Goal: Task Accomplishment & Management: Manage account settings

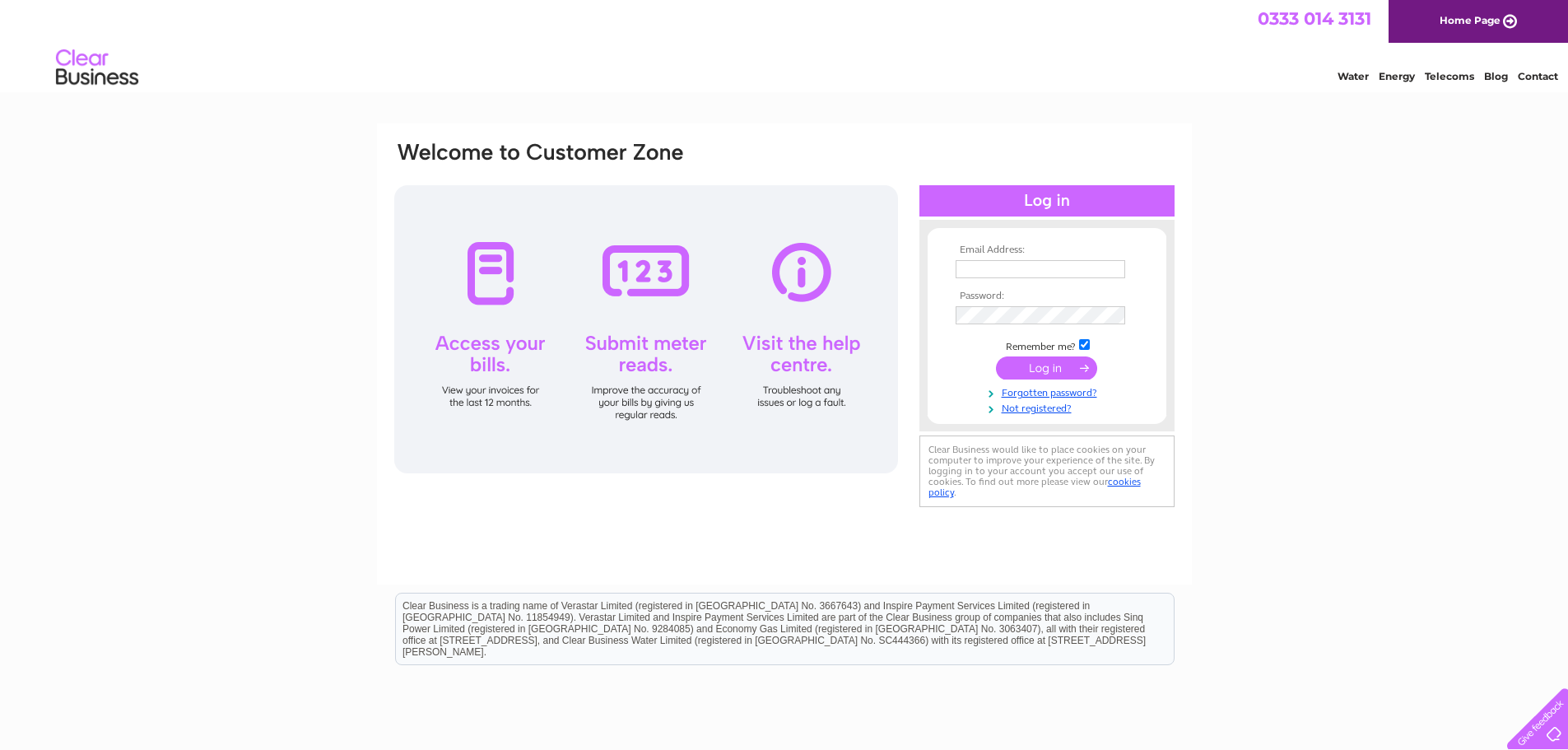
type input "sales@gbelectrical.co.uk"
click at [1041, 363] on input "submit" at bounding box center [1046, 368] width 101 height 23
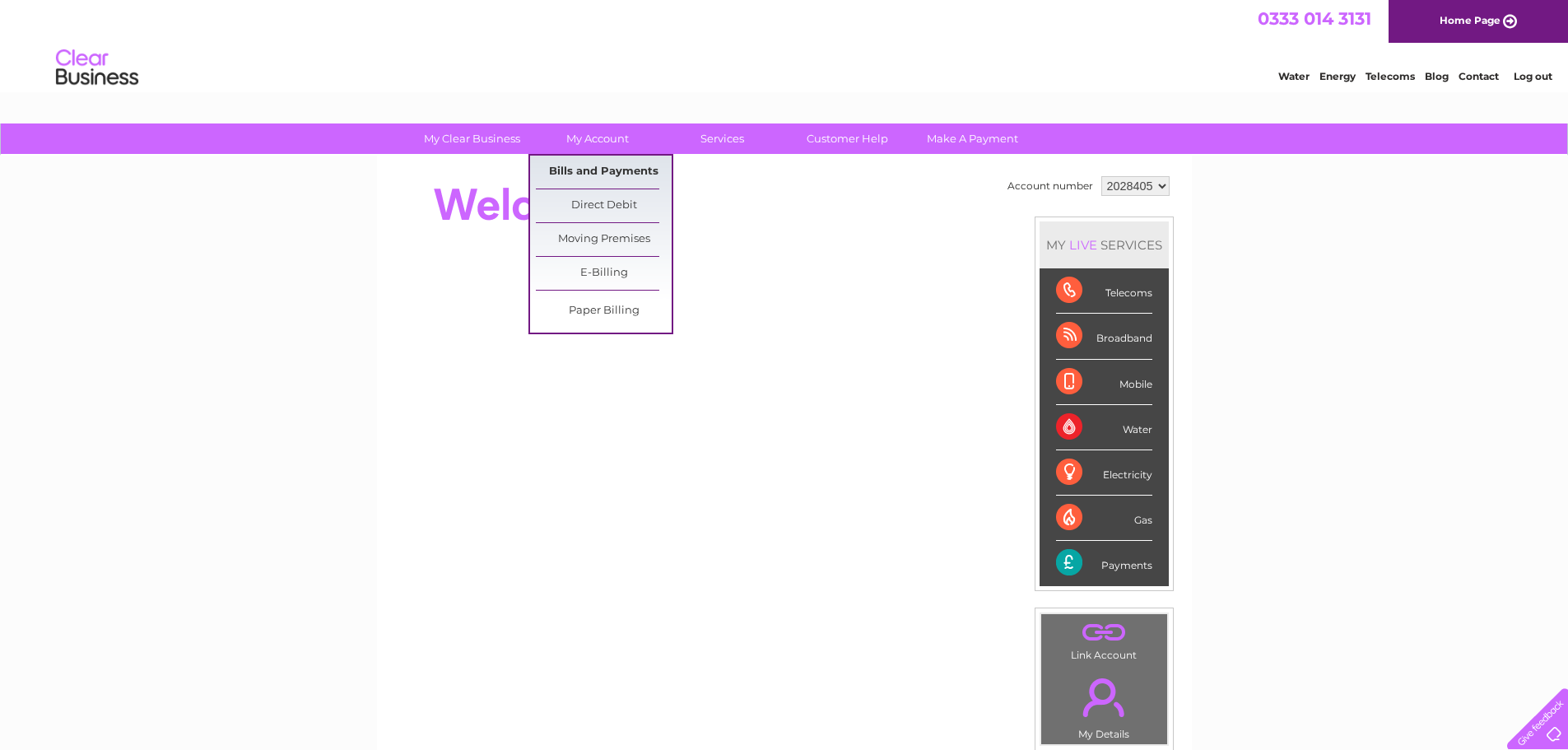
click at [597, 167] on link "Bills and Payments" at bounding box center [604, 172] width 136 height 33
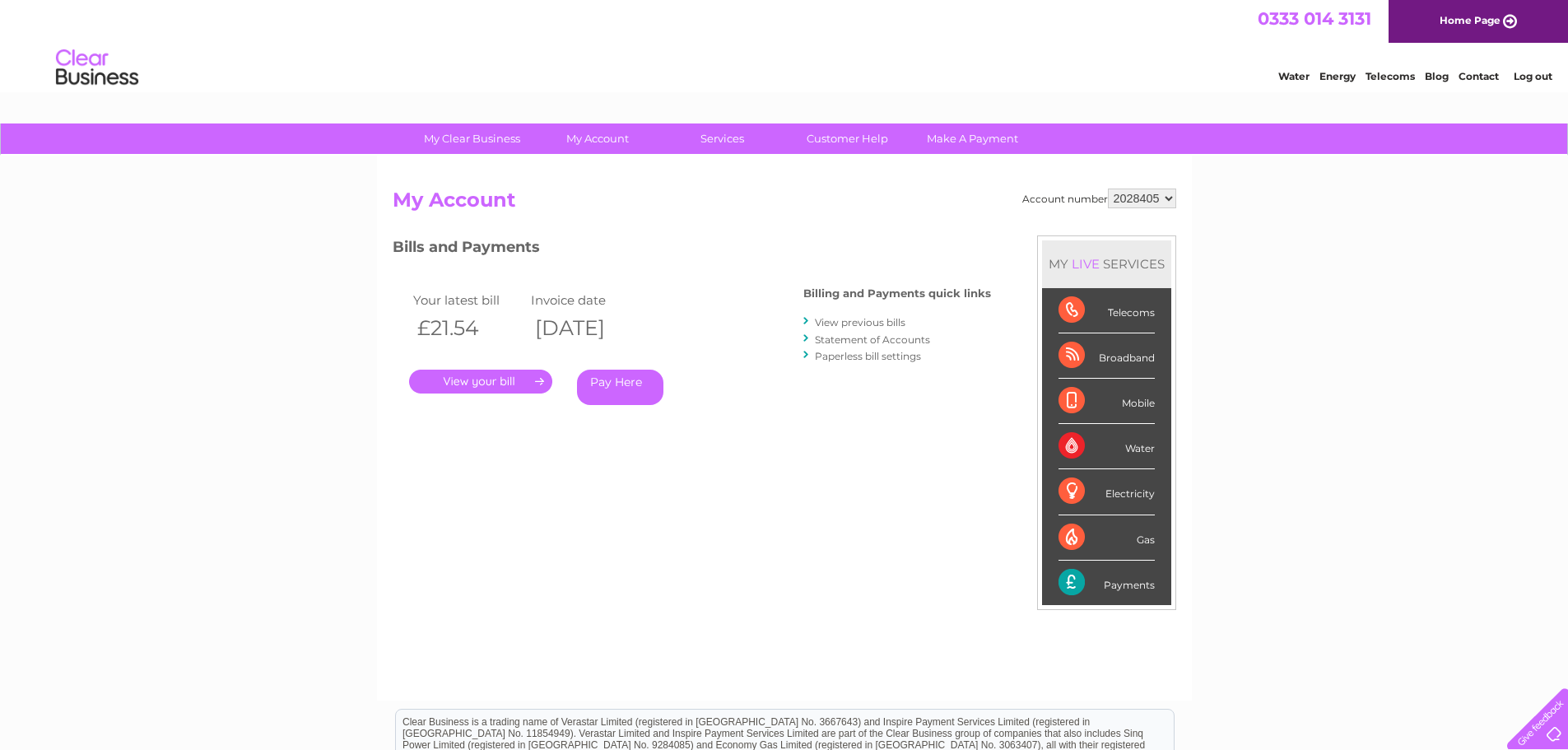
click at [482, 375] on link "." at bounding box center [480, 382] width 143 height 24
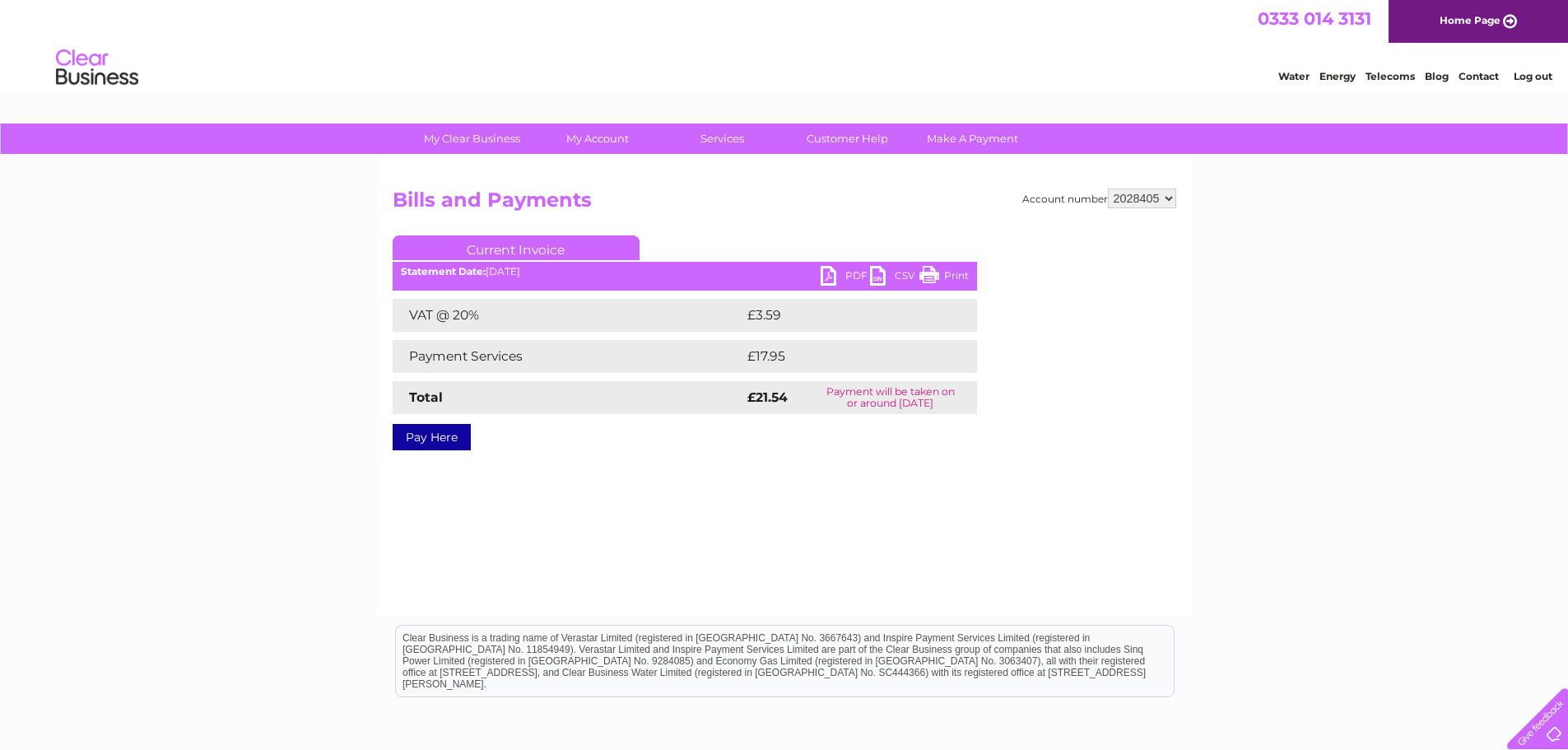
click at [854, 271] on link "PDF" at bounding box center [845, 278] width 49 height 24
click at [1538, 74] on link "Log out" at bounding box center [1532, 76] width 39 height 12
